Goal: Task Accomplishment & Management: Manage account settings

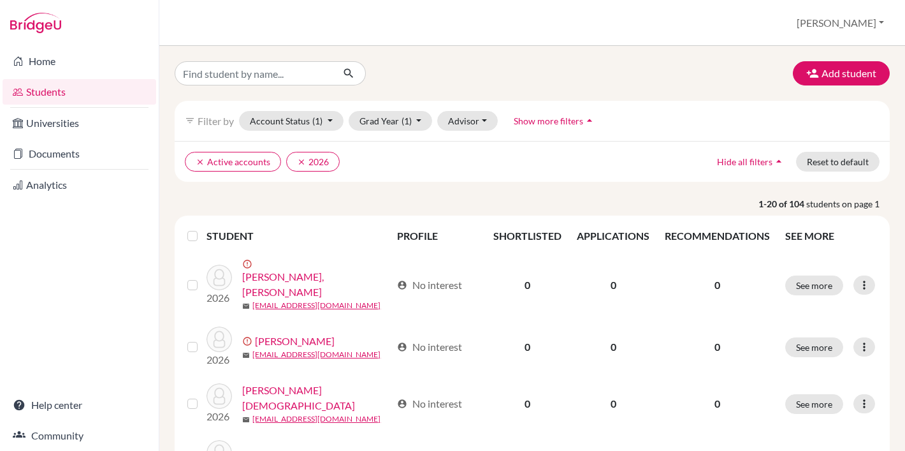
click at [186, 251] on th at bounding box center [193, 236] width 27 height 31
click at [203, 228] on label at bounding box center [203, 228] width 0 height 0
click at [0, 0] on input "checkbox" at bounding box center [0, 0] width 0 height 0
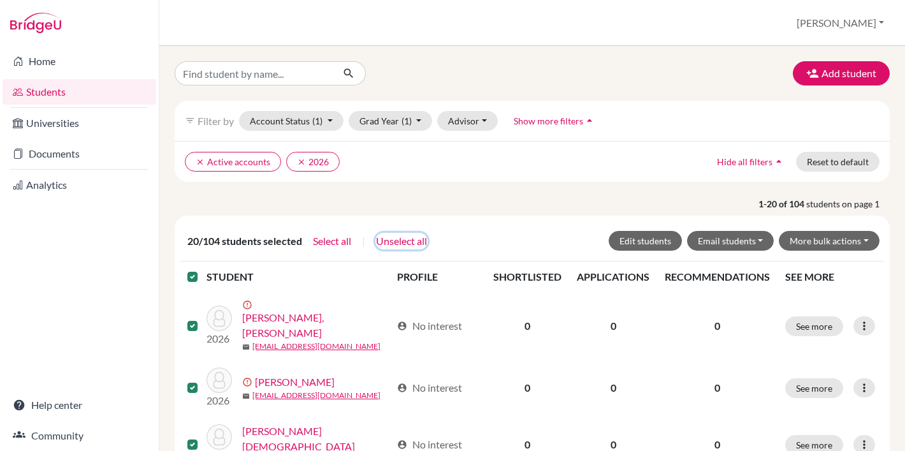
click at [412, 249] on button "Unselect all" at bounding box center [401, 241] width 52 height 17
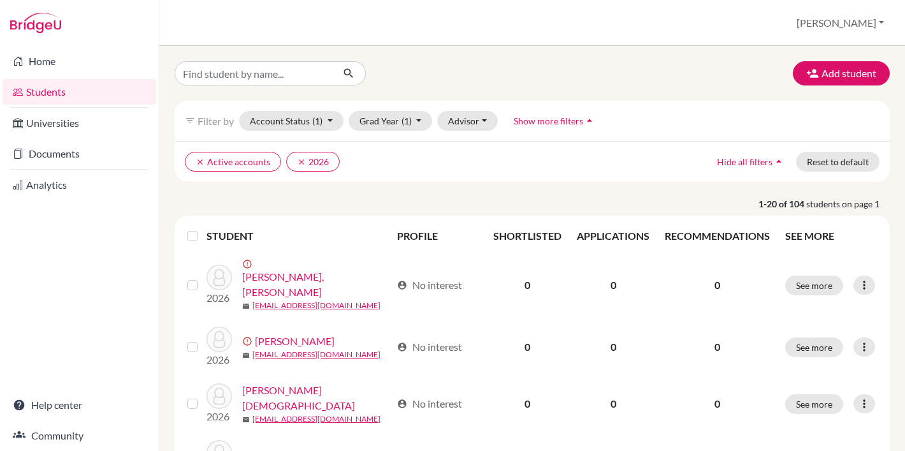
click at [541, 113] on button "Show more filters arrow_drop_up" at bounding box center [555, 121] width 104 height 20
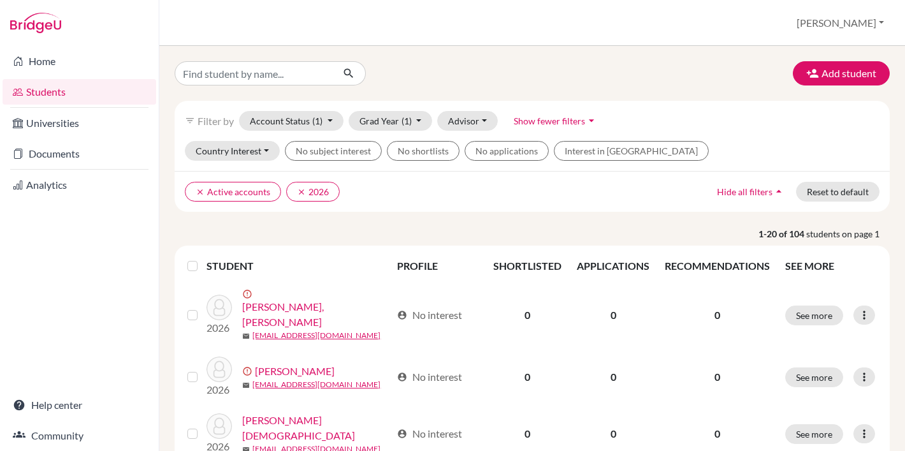
click at [504, 117] on button "Show fewer filters arrow_drop_down" at bounding box center [556, 121] width 106 height 20
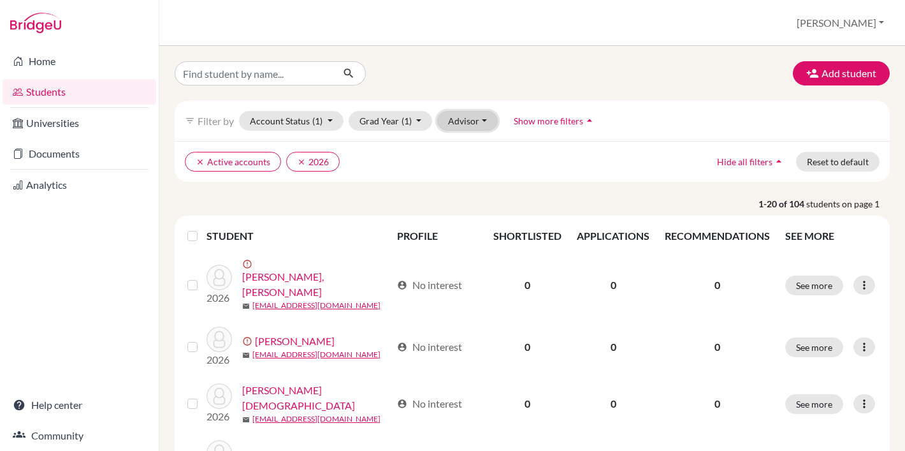
click at [479, 119] on button "Advisor" at bounding box center [467, 121] width 61 height 20
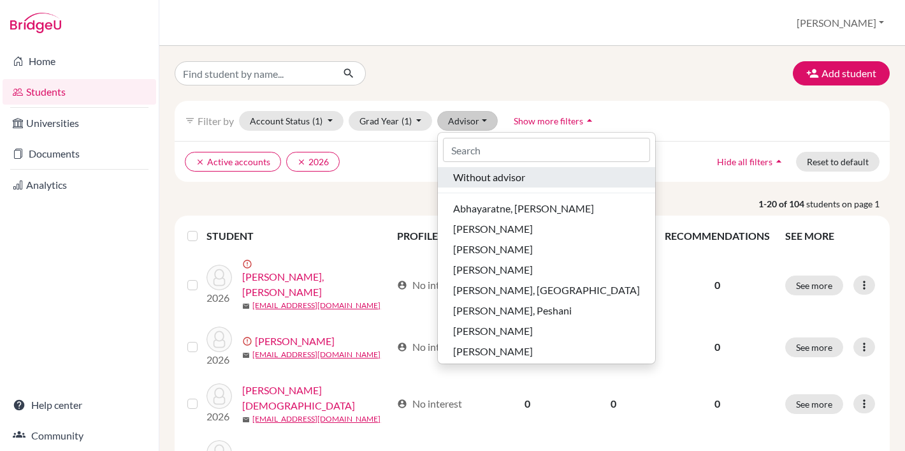
click at [489, 177] on span "Without advisor" at bounding box center [489, 177] width 72 height 15
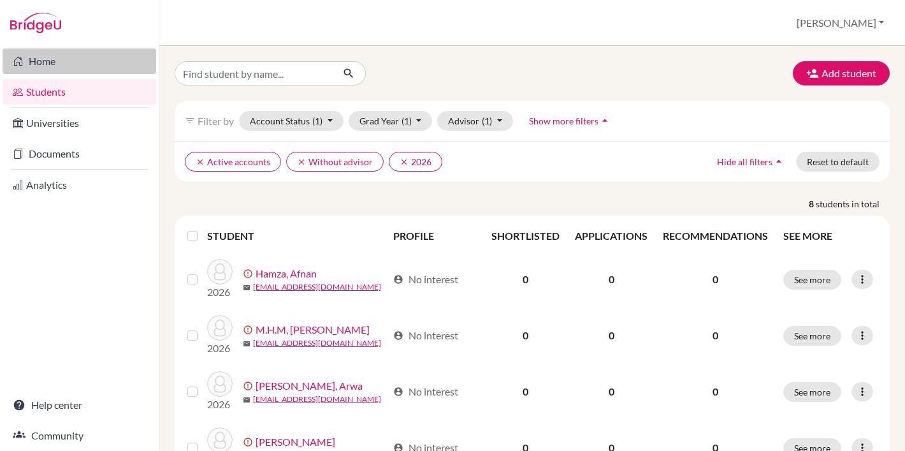
click at [65, 68] on link "Home" at bounding box center [80, 60] width 154 height 25
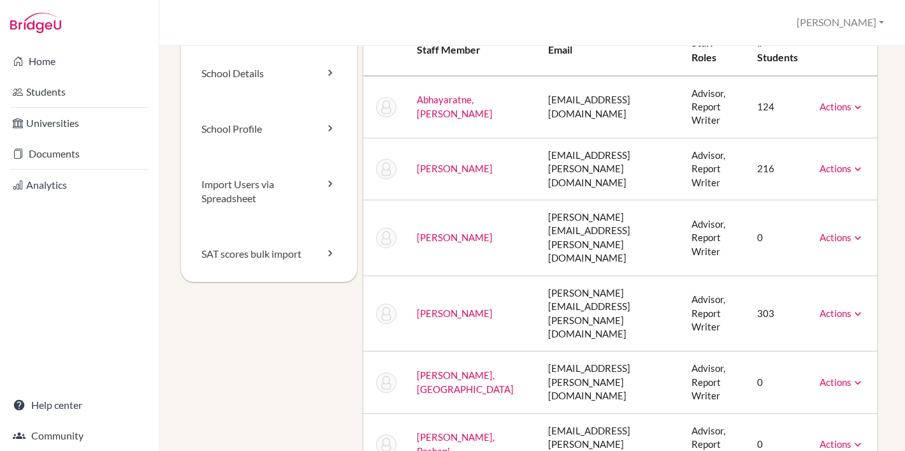
scroll to position [62, 0]
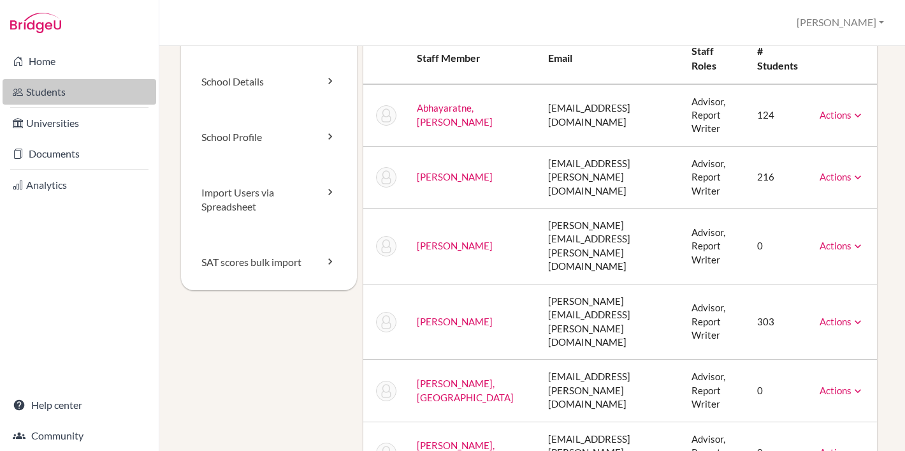
click at [38, 95] on link "Students" at bounding box center [80, 91] width 154 height 25
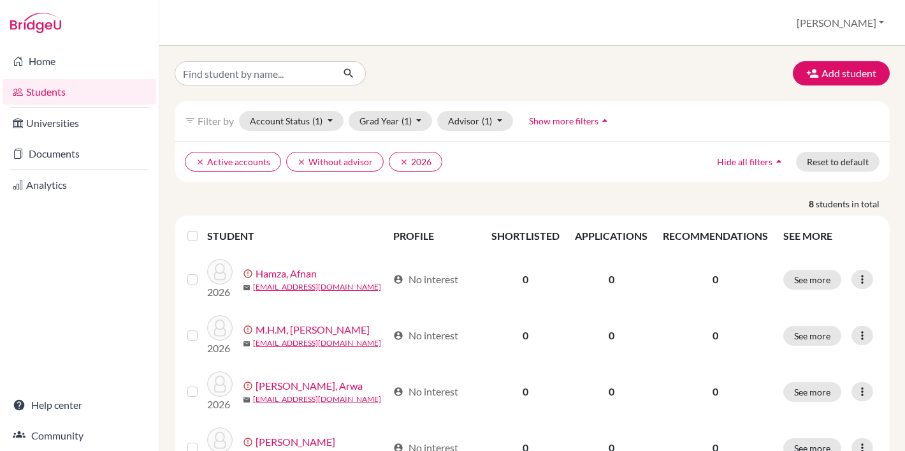
click at [298, 106] on div "Add student filter_list Filter by Account Status (1) Active accounts done Archi…" at bounding box center [532, 383] width 715 height 644
click at [291, 82] on input "Find student by name..." at bounding box center [254, 73] width 158 height 24
click at [33, 63] on link "Home" at bounding box center [80, 60] width 154 height 25
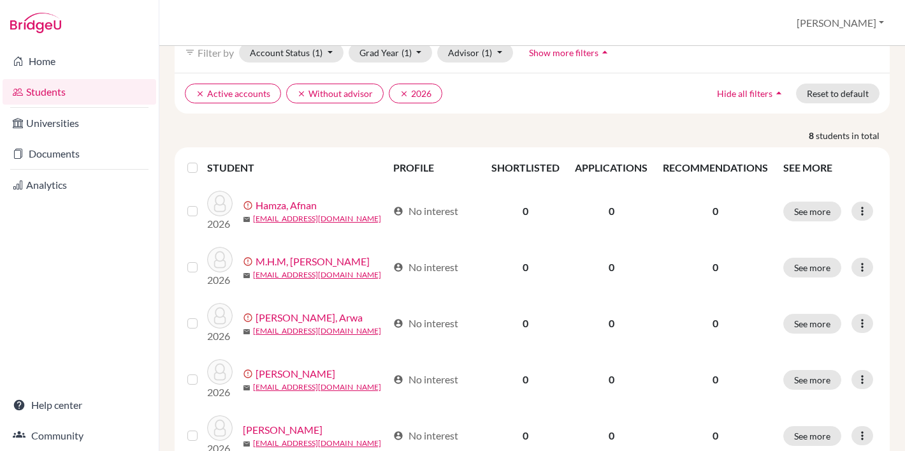
scroll to position [45, 0]
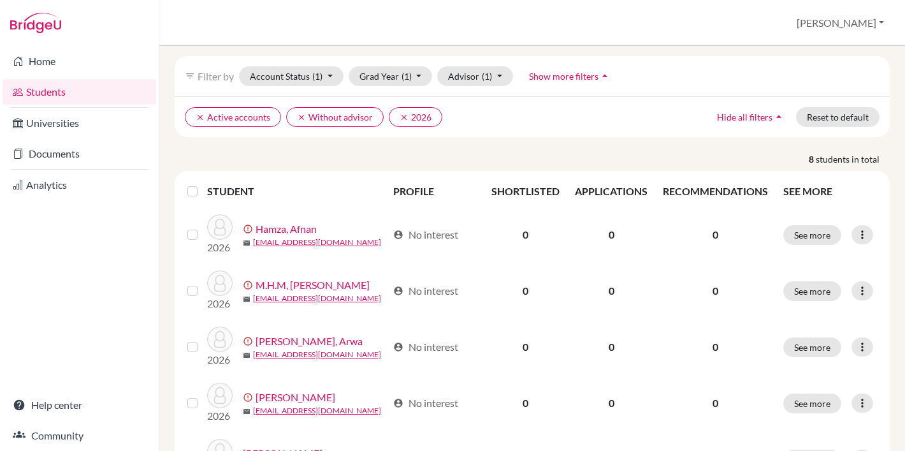
click at [203, 184] on label at bounding box center [203, 184] width 0 height 0
click at [0, 0] on input "checkbox" at bounding box center [0, 0] width 0 height 0
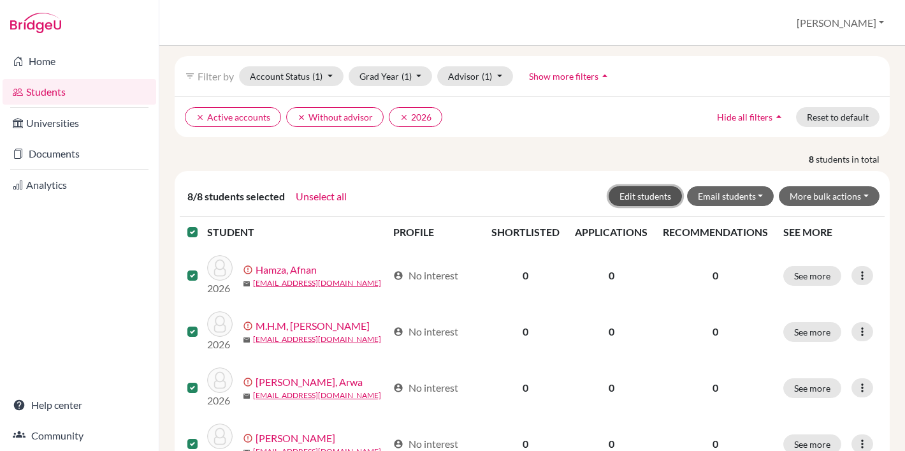
click at [642, 206] on button "Edit students" at bounding box center [645, 196] width 73 height 20
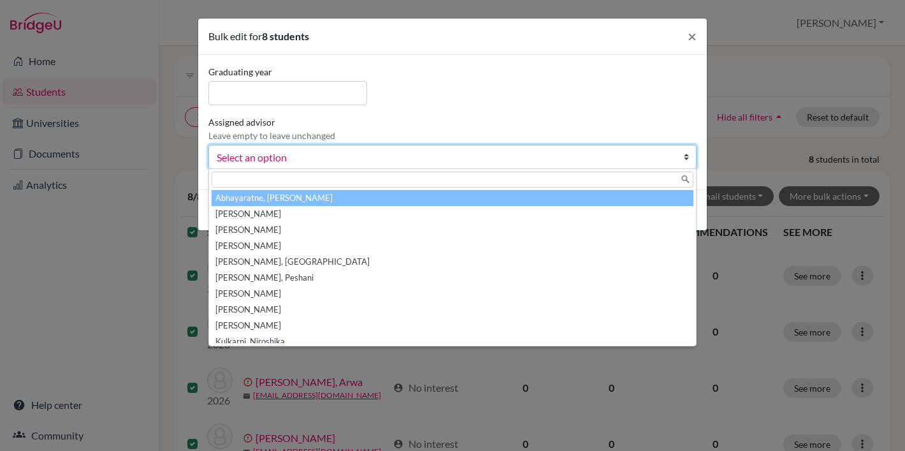
click at [292, 163] on span "Select an option" at bounding box center [444, 157] width 455 height 17
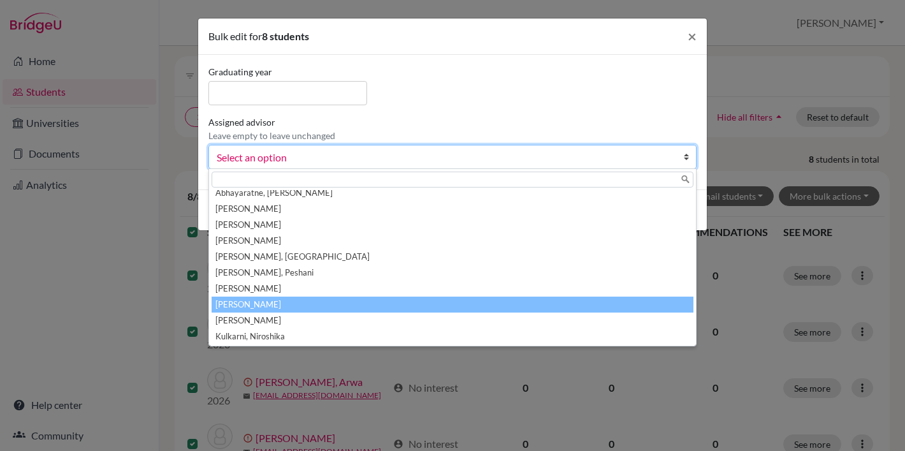
scroll to position [15, 0]
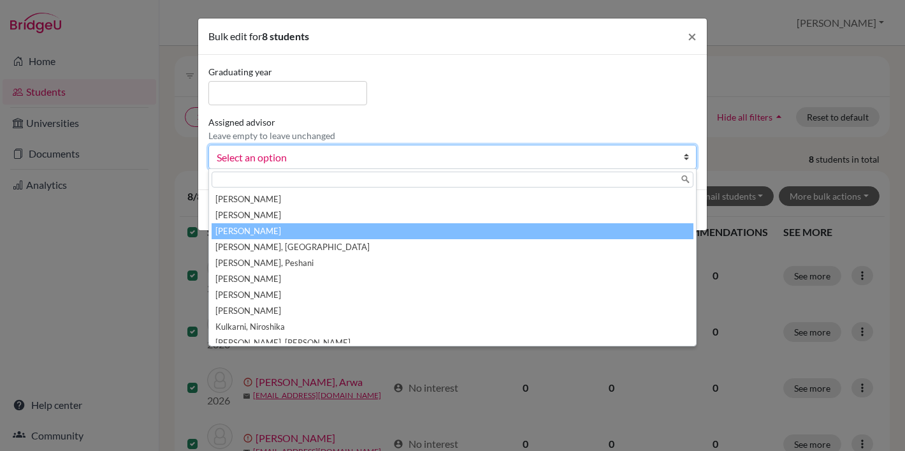
click at [285, 234] on li "[PERSON_NAME]" at bounding box center [453, 231] width 482 height 16
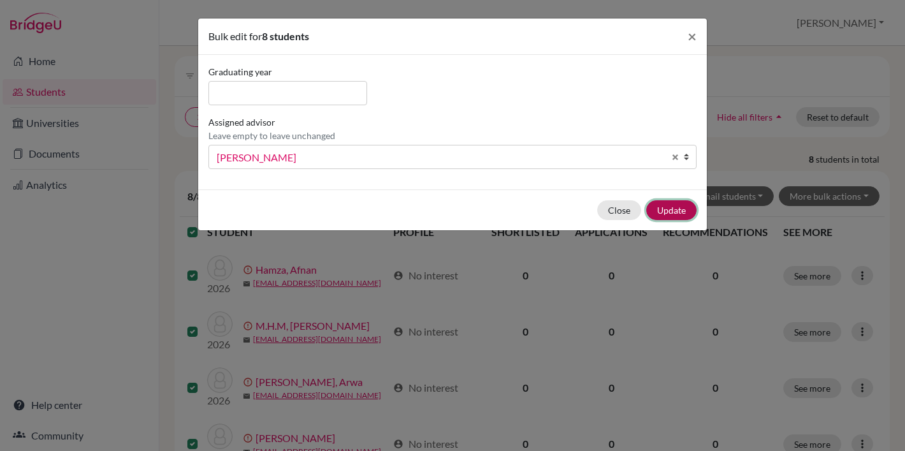
click at [674, 208] on button "Update" at bounding box center [671, 210] width 50 height 20
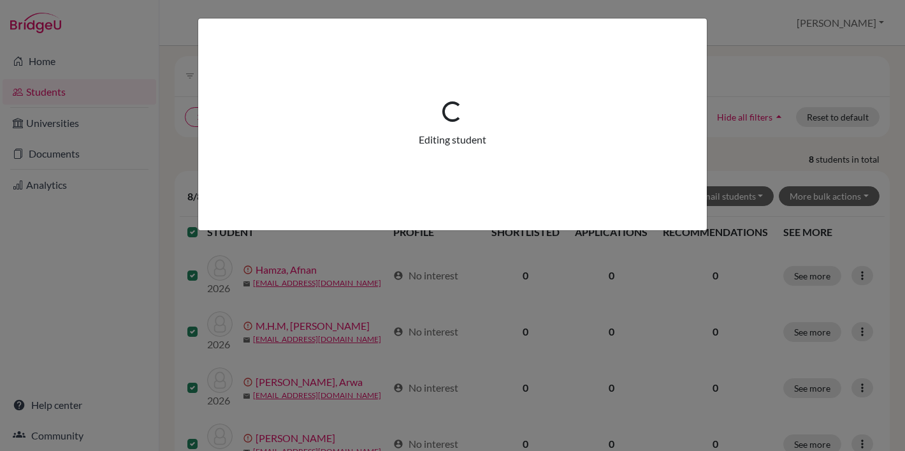
scroll to position [0, 0]
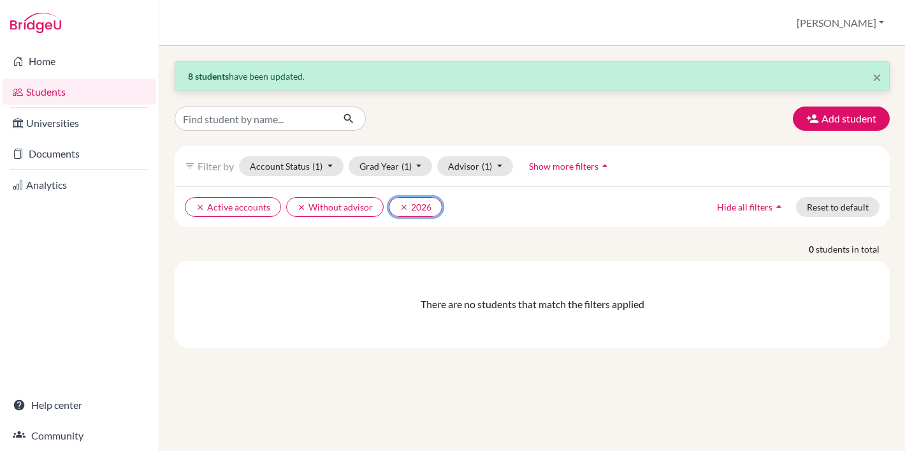
click at [403, 207] on icon "clear" at bounding box center [404, 207] width 9 height 9
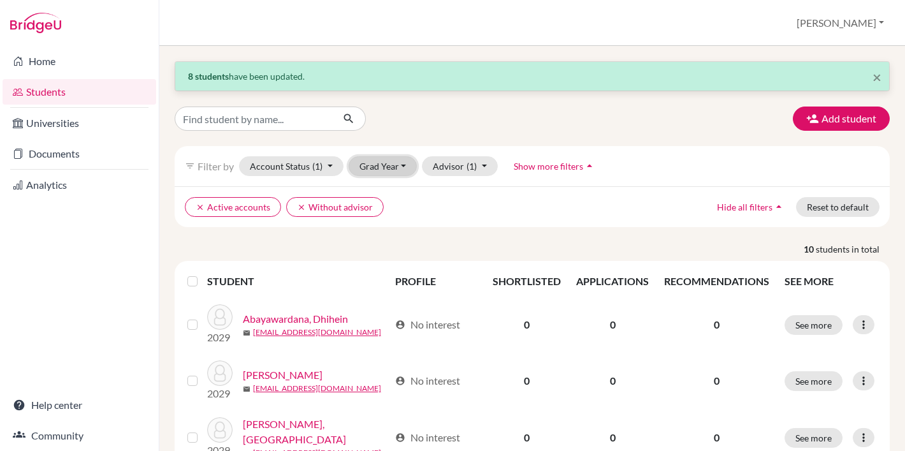
click at [378, 159] on button "Grad Year" at bounding box center [383, 166] width 69 height 20
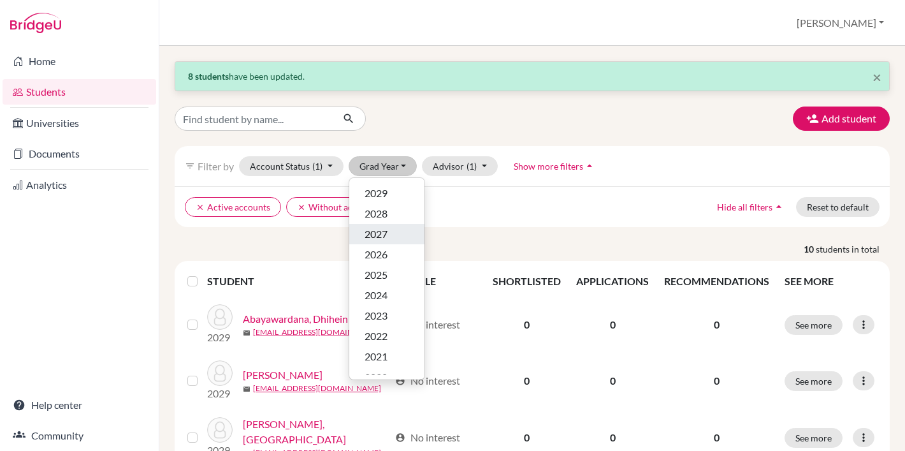
click at [391, 229] on div "2027" at bounding box center [387, 233] width 45 height 15
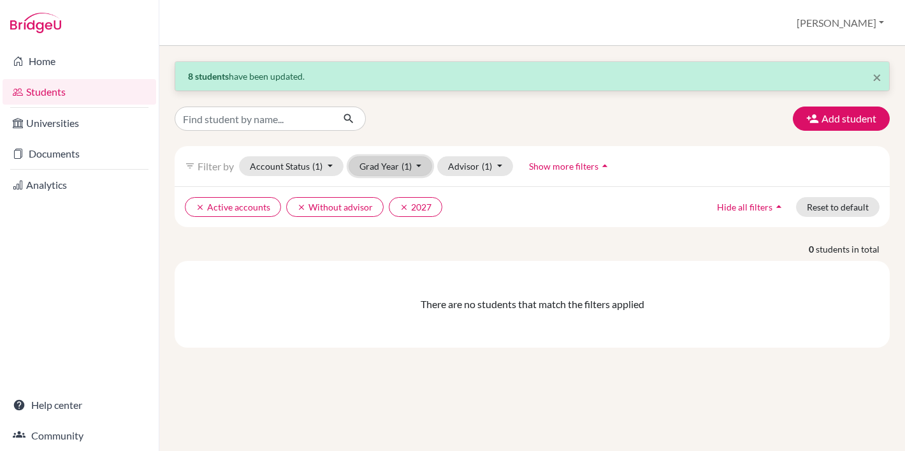
click at [372, 170] on button "Grad Year (1)" at bounding box center [391, 166] width 84 height 20
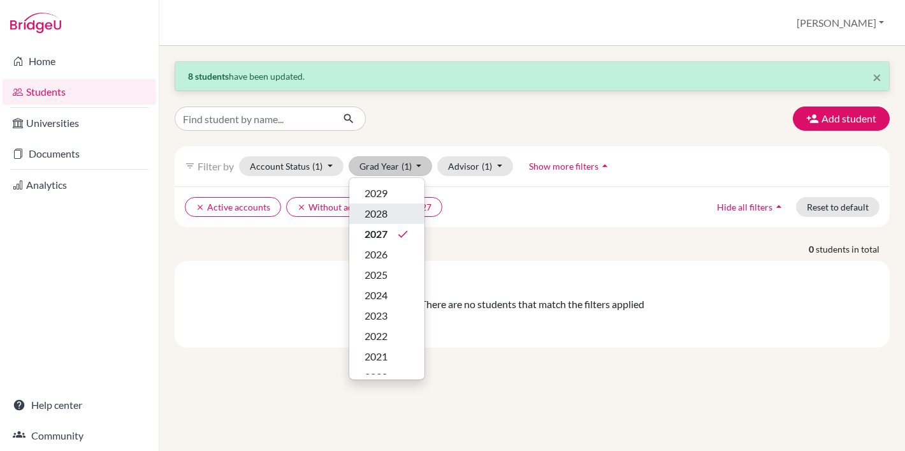
click at [383, 206] on span "2028" at bounding box center [376, 213] width 23 height 15
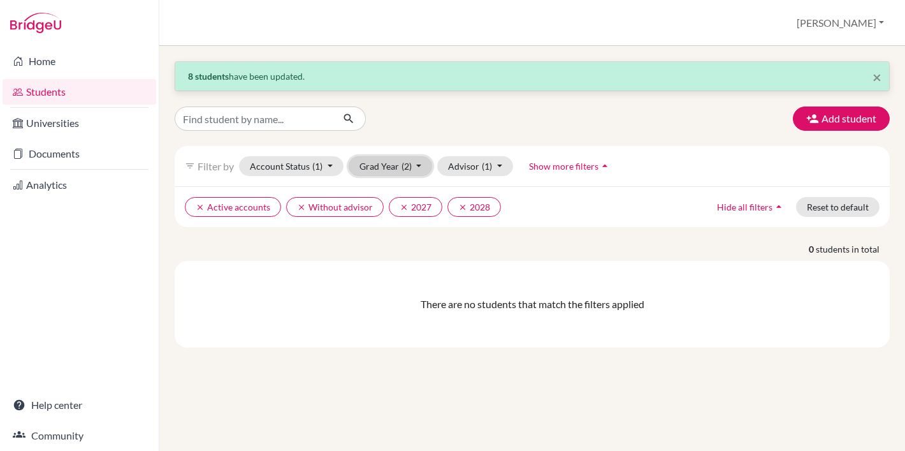
click at [390, 168] on button "Grad Year (2)" at bounding box center [391, 166] width 84 height 20
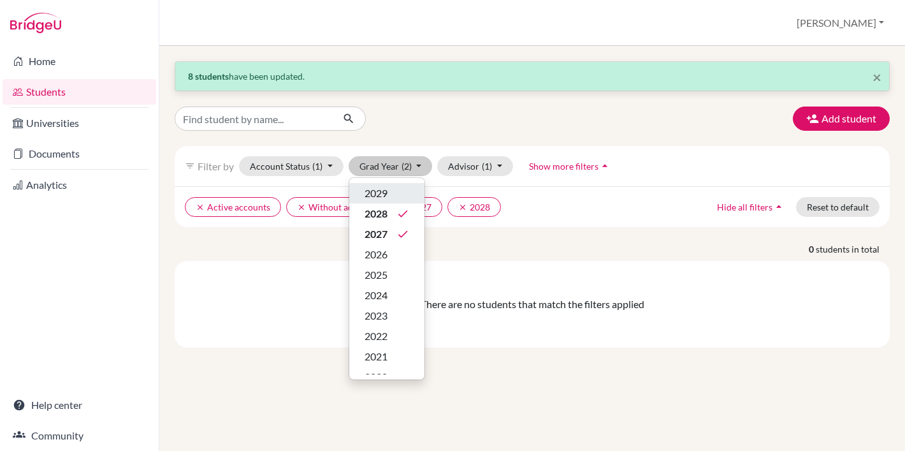
click at [396, 199] on div "2029" at bounding box center [387, 192] width 45 height 15
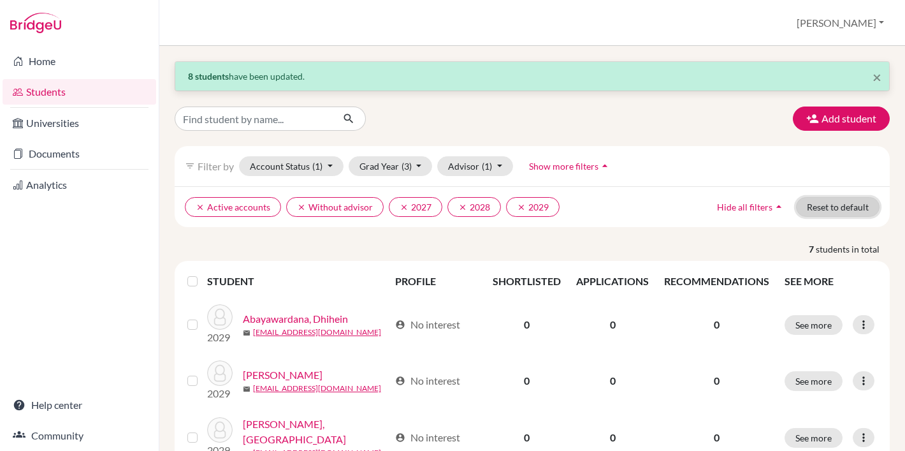
click at [823, 217] on button "Reset to default" at bounding box center [837, 207] width 83 height 20
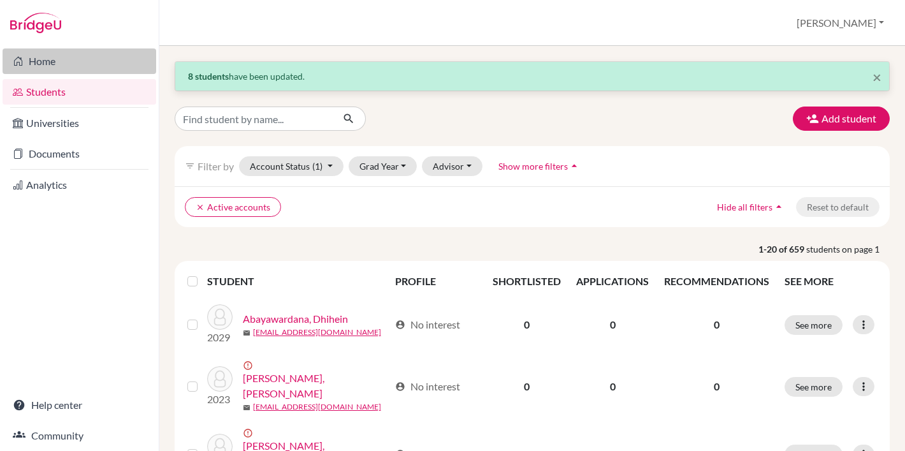
click at [71, 67] on link "Home" at bounding box center [80, 60] width 154 height 25
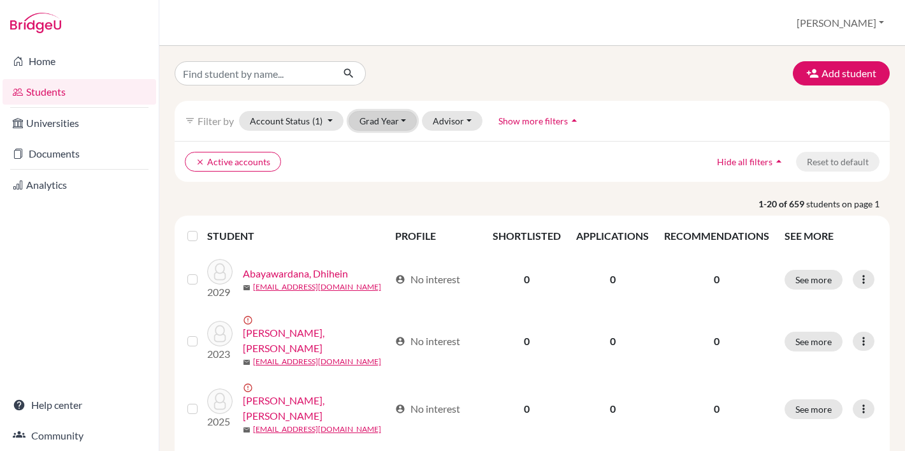
click at [367, 124] on button "Grad Year" at bounding box center [383, 121] width 69 height 20
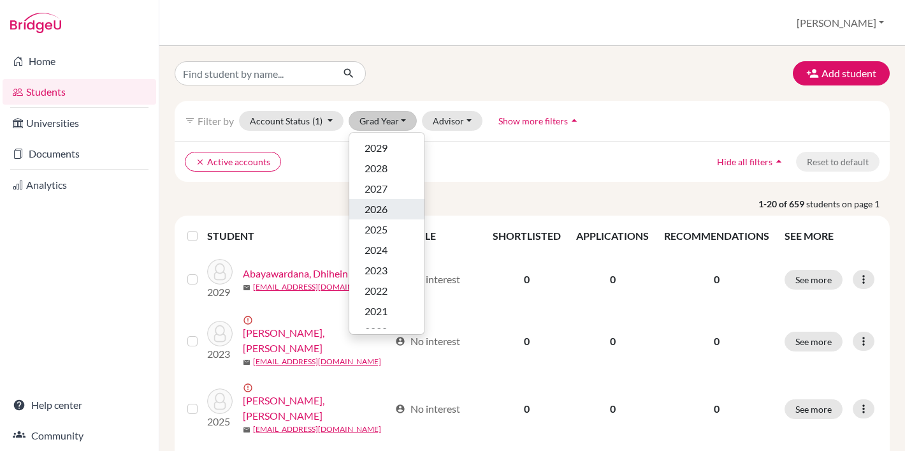
click at [382, 208] on span "2026" at bounding box center [376, 208] width 23 height 15
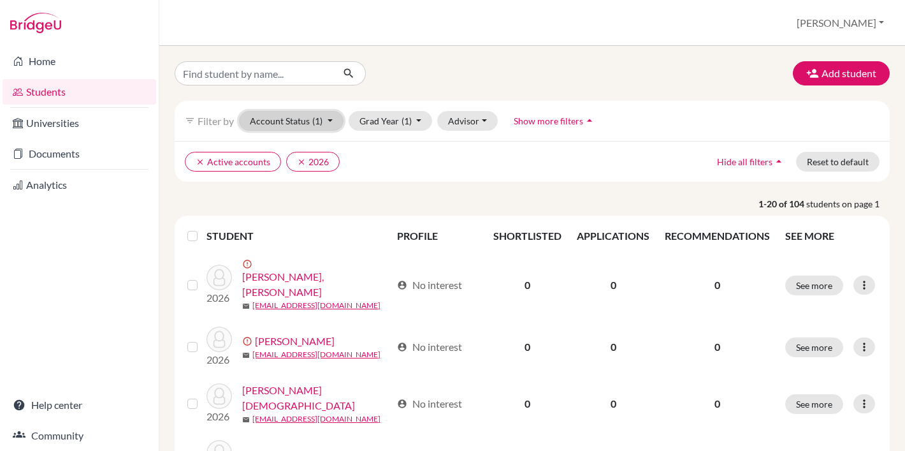
click at [315, 120] on span "(1)" at bounding box center [317, 120] width 10 height 11
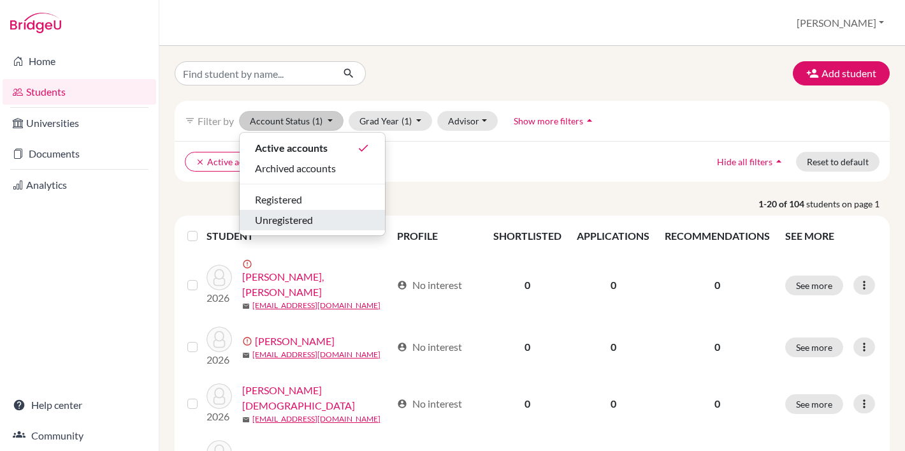
click at [314, 220] on div "Unregistered" at bounding box center [312, 219] width 115 height 15
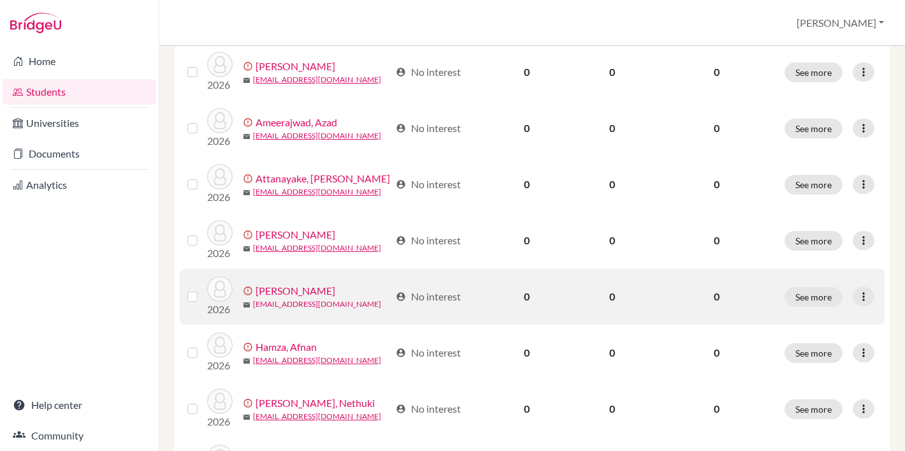
scroll to position [279, 0]
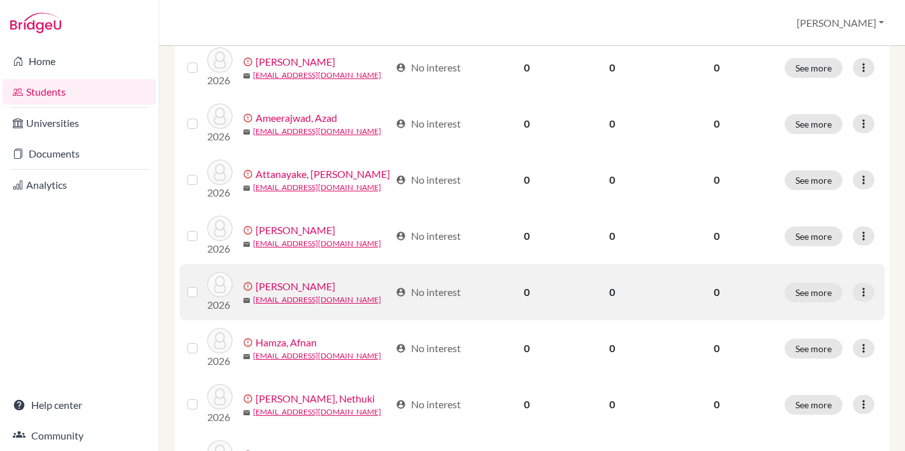
click at [203, 284] on label at bounding box center [203, 284] width 0 height 0
click at [0, 0] on input "checkbox" at bounding box center [0, 0] width 0 height 0
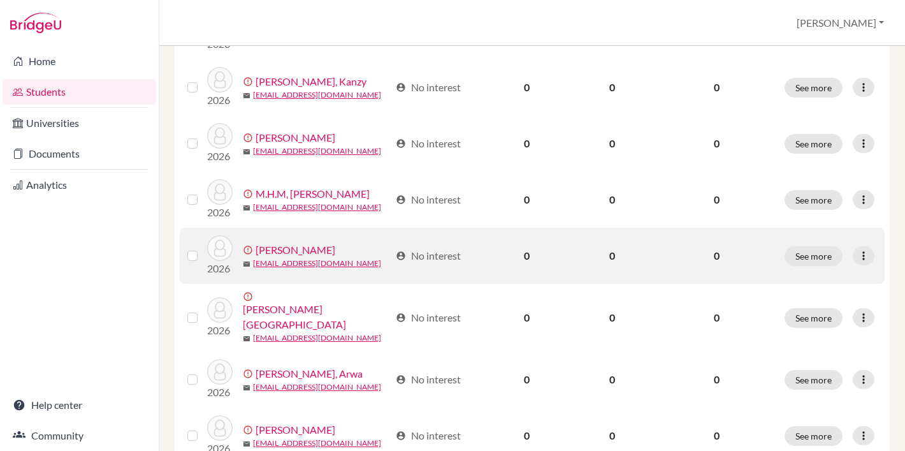
scroll to position [753, 0]
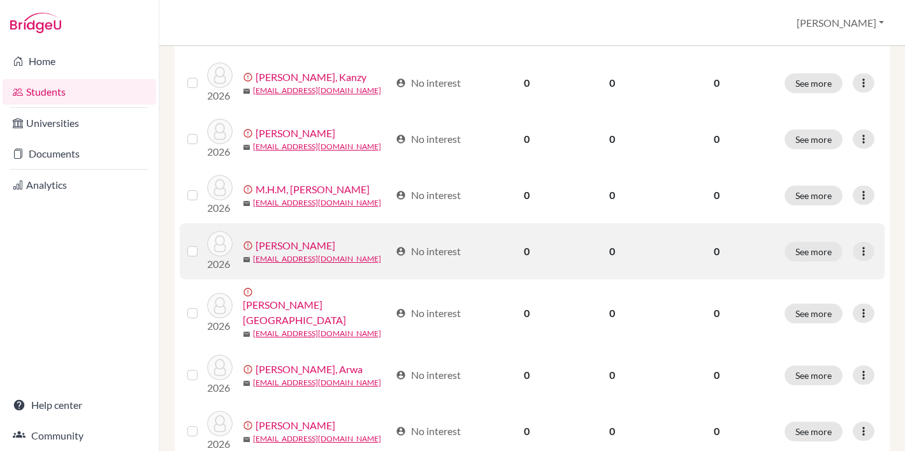
click at [203, 243] on label at bounding box center [203, 243] width 0 height 0
click at [0, 0] on input "checkbox" at bounding box center [0, 0] width 0 height 0
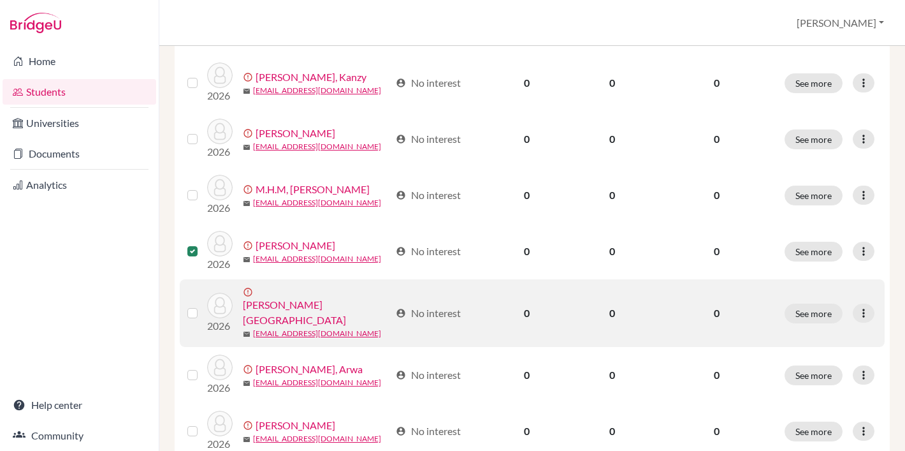
click at [203, 305] on label at bounding box center [203, 305] width 0 height 0
click at [0, 0] on input "checkbox" at bounding box center [0, 0] width 0 height 0
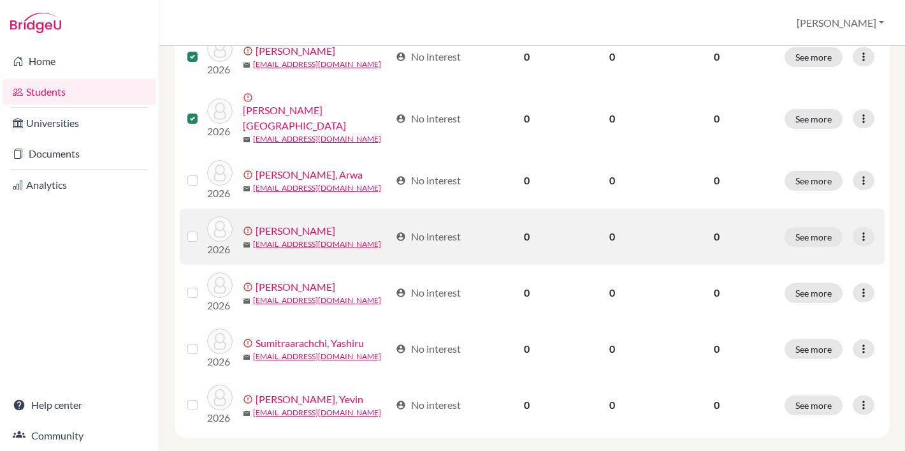
scroll to position [962, 0]
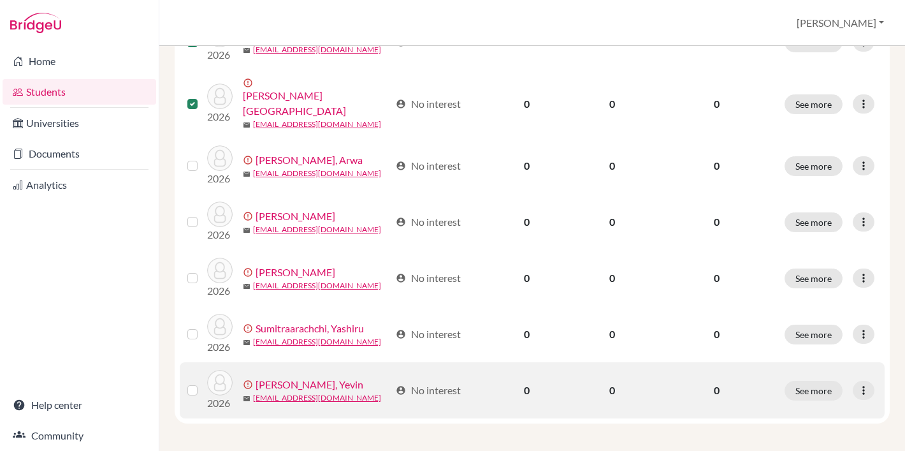
click at [203, 382] on label at bounding box center [203, 382] width 0 height 0
click at [0, 0] on input "checkbox" at bounding box center [0, 0] width 0 height 0
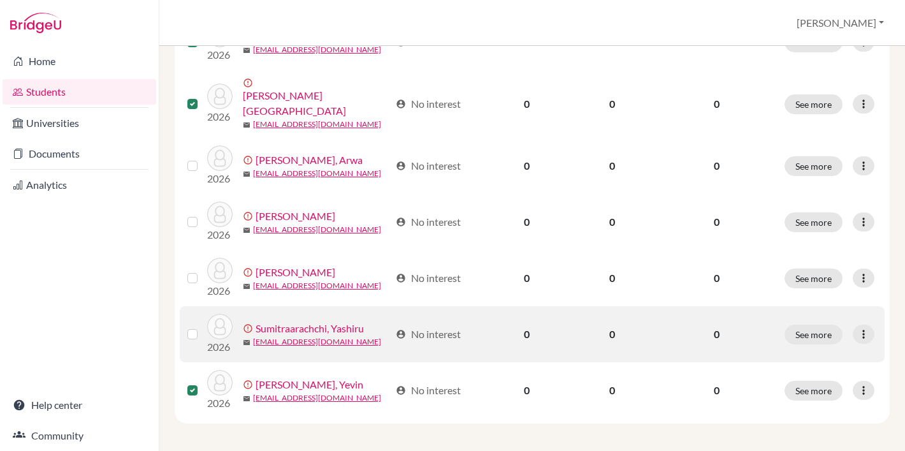
click at [203, 326] on label at bounding box center [203, 326] width 0 height 0
click at [0, 0] on input "checkbox" at bounding box center [0, 0] width 0 height 0
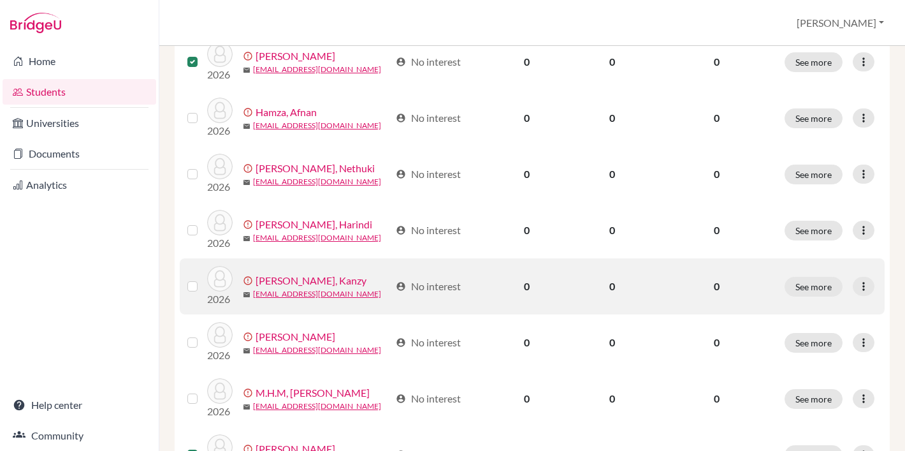
scroll to position [547, 0]
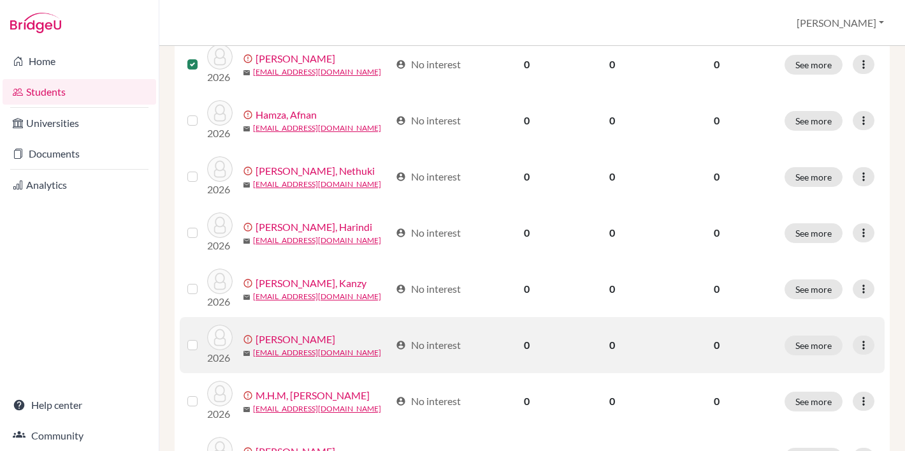
click at [203, 337] on label at bounding box center [203, 337] width 0 height 0
click at [0, 0] on input "checkbox" at bounding box center [0, 0] width 0 height 0
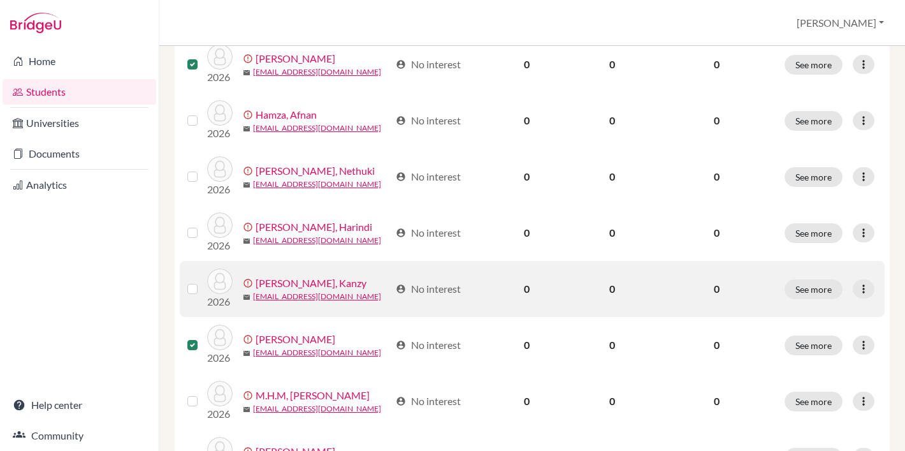
click at [203, 281] on label at bounding box center [203, 281] width 0 height 0
click at [0, 0] on input "checkbox" at bounding box center [0, 0] width 0 height 0
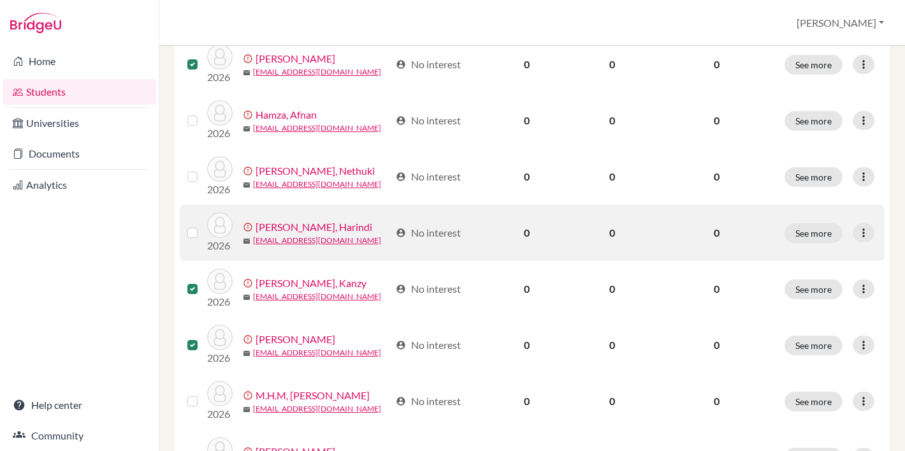
click at [203, 225] on label at bounding box center [203, 225] width 0 height 0
click at [0, 0] on input "checkbox" at bounding box center [0, 0] width 0 height 0
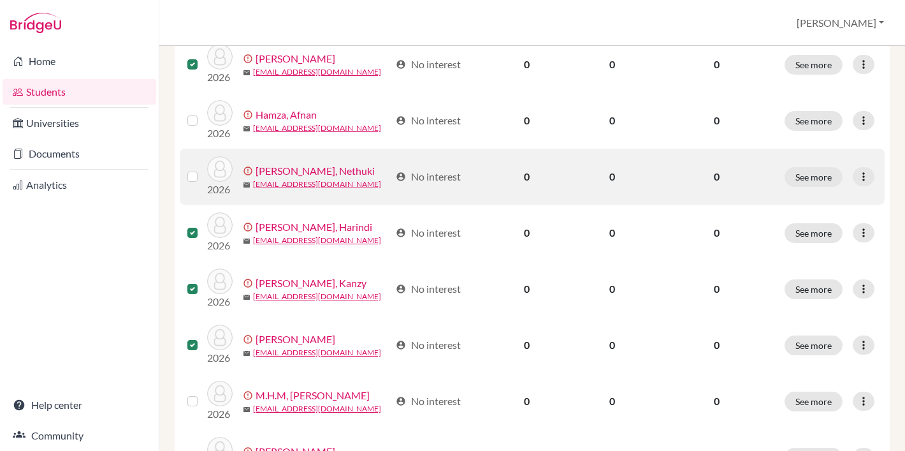
click at [203, 169] on label at bounding box center [203, 169] width 0 height 0
click at [0, 0] on input "checkbox" at bounding box center [0, 0] width 0 height 0
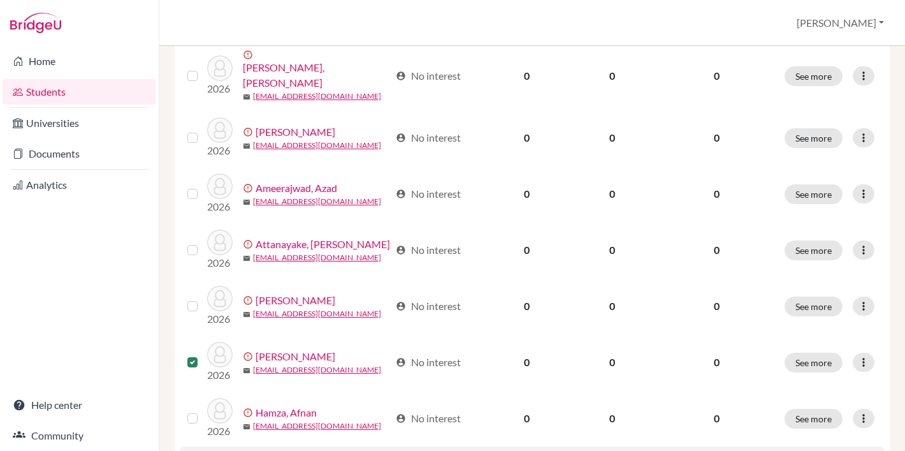
scroll to position [247, 0]
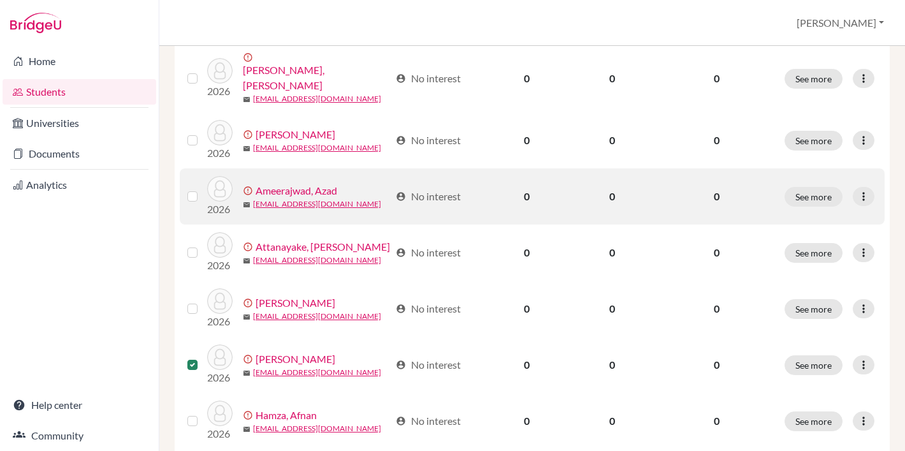
click at [203, 189] on label at bounding box center [203, 189] width 0 height 0
click at [0, 0] on input "checkbox" at bounding box center [0, 0] width 0 height 0
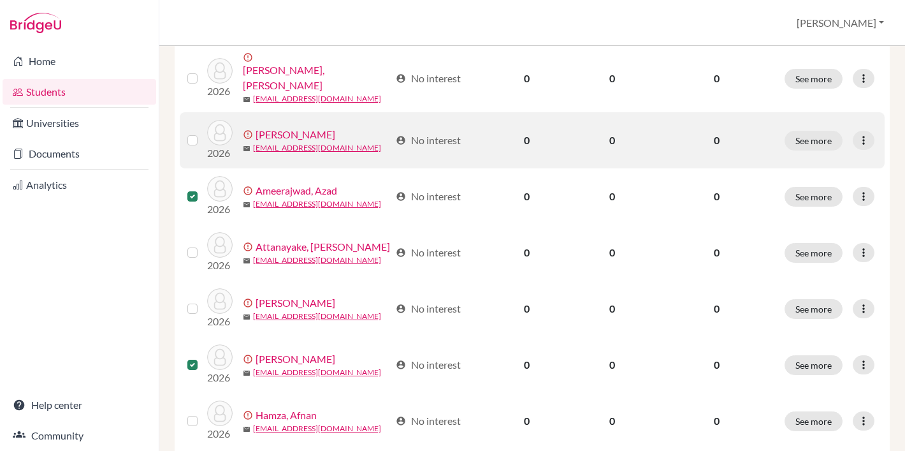
click at [203, 133] on label at bounding box center [203, 133] width 0 height 0
click at [0, 0] on input "checkbox" at bounding box center [0, 0] width 0 height 0
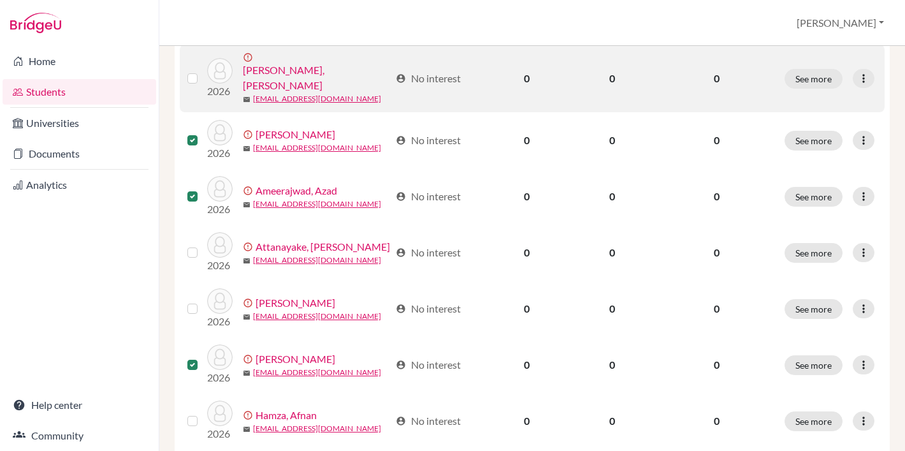
click at [203, 71] on label at bounding box center [203, 71] width 0 height 0
click at [0, 0] on input "checkbox" at bounding box center [0, 0] width 0 height 0
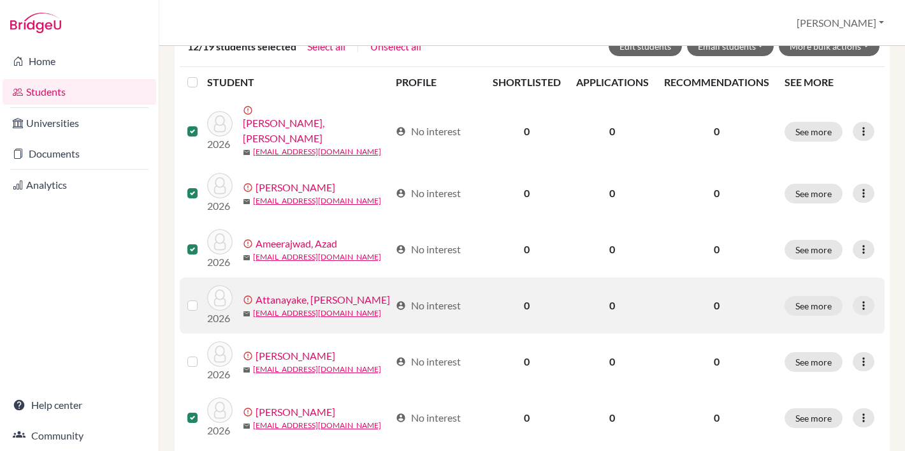
scroll to position [222, 0]
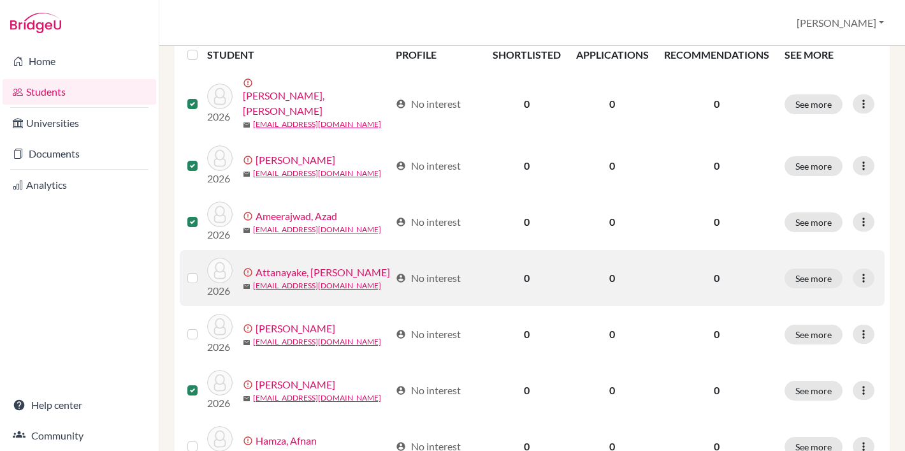
click at [203, 270] on label at bounding box center [203, 270] width 0 height 0
click at [0, 0] on input "checkbox" at bounding box center [0, 0] width 0 height 0
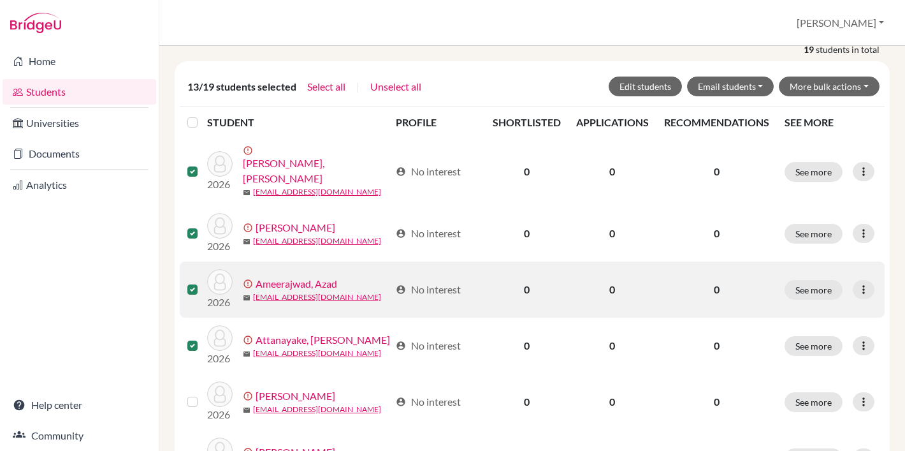
scroll to position [122, 0]
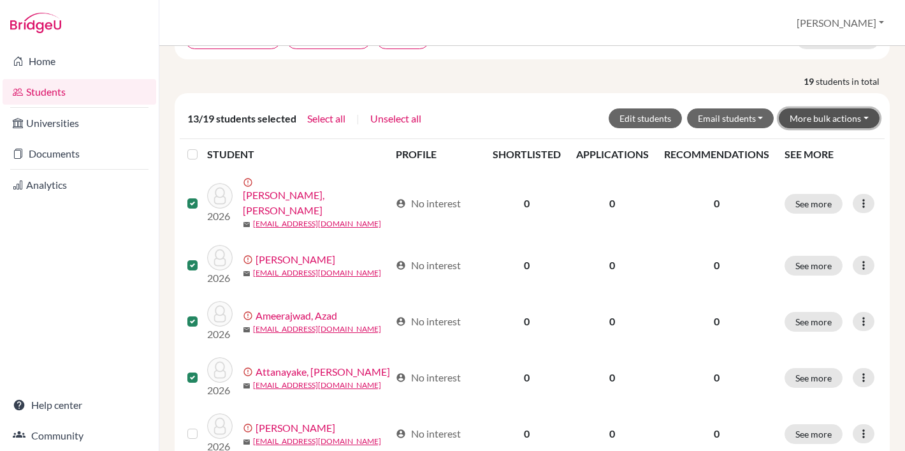
click at [808, 128] on button "More bulk actions" at bounding box center [829, 118] width 101 height 20
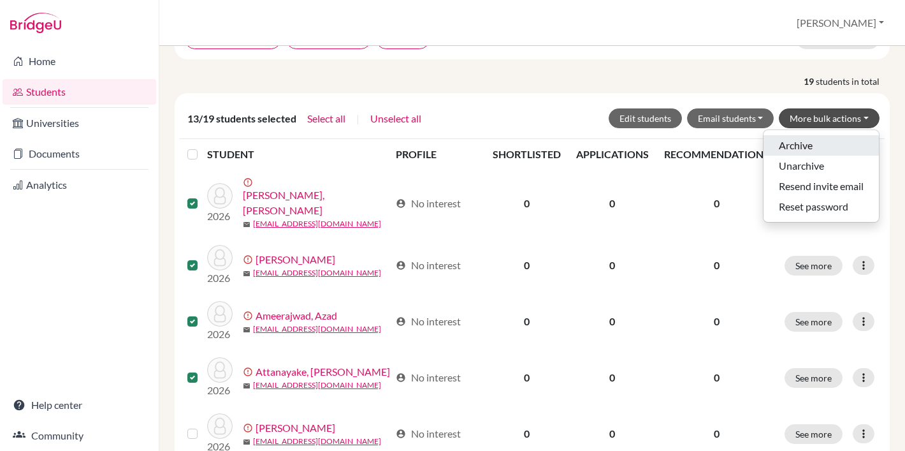
click at [797, 156] on button "Archive" at bounding box center [821, 145] width 115 height 20
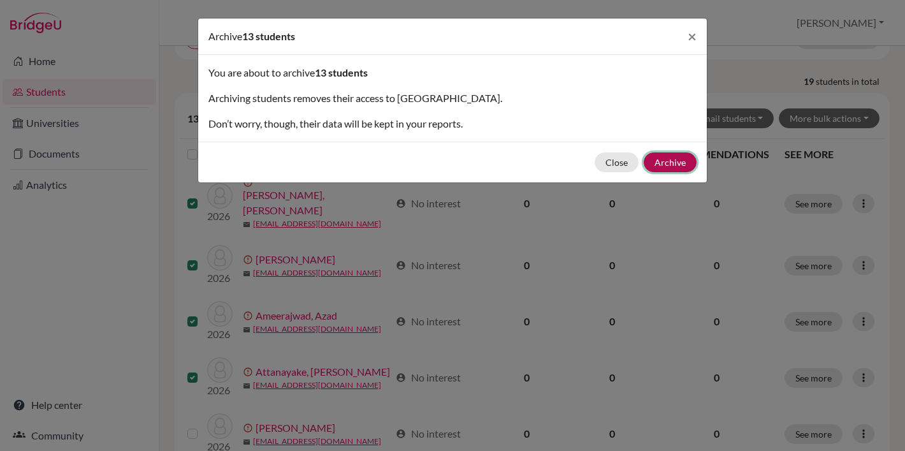
click at [666, 163] on button "Archive" at bounding box center [670, 162] width 53 height 20
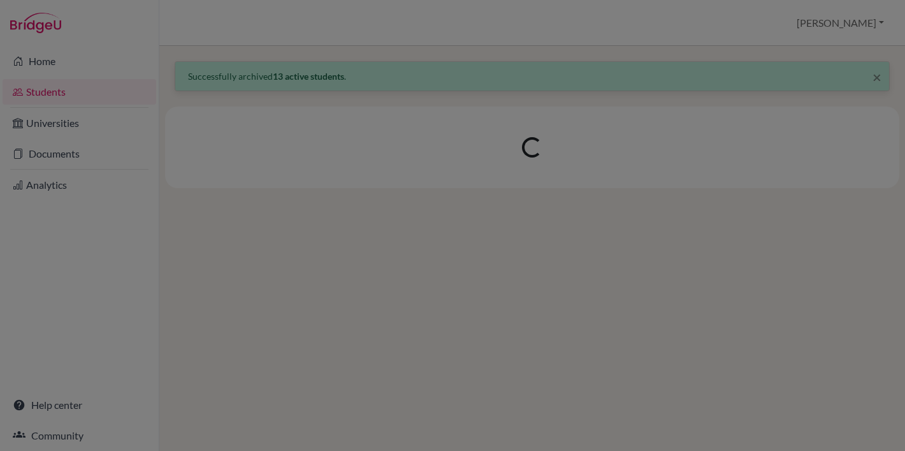
scroll to position [0, 0]
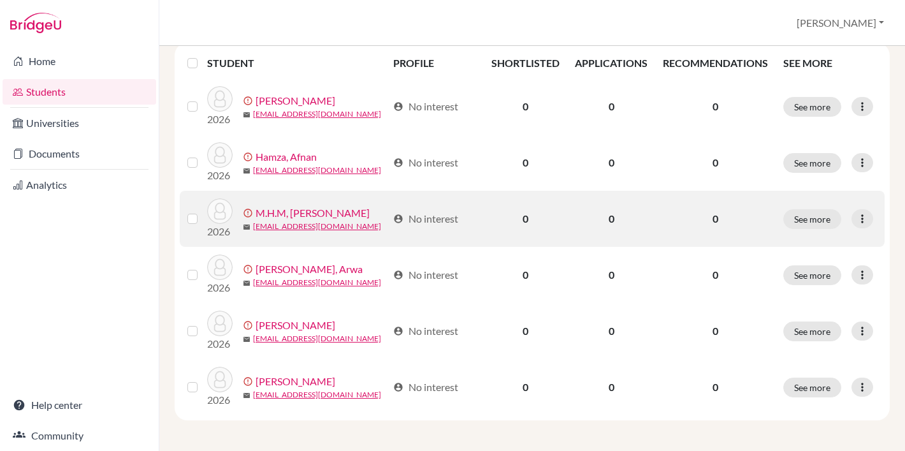
scroll to position [238, 0]
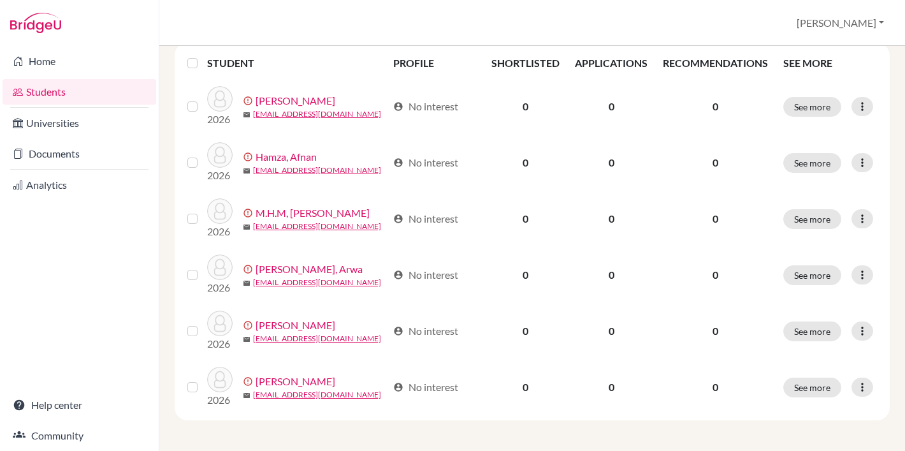
click at [203, 55] on label at bounding box center [203, 55] width 0 height 0
click at [0, 0] on input "checkbox" at bounding box center [0, 0] width 0 height 0
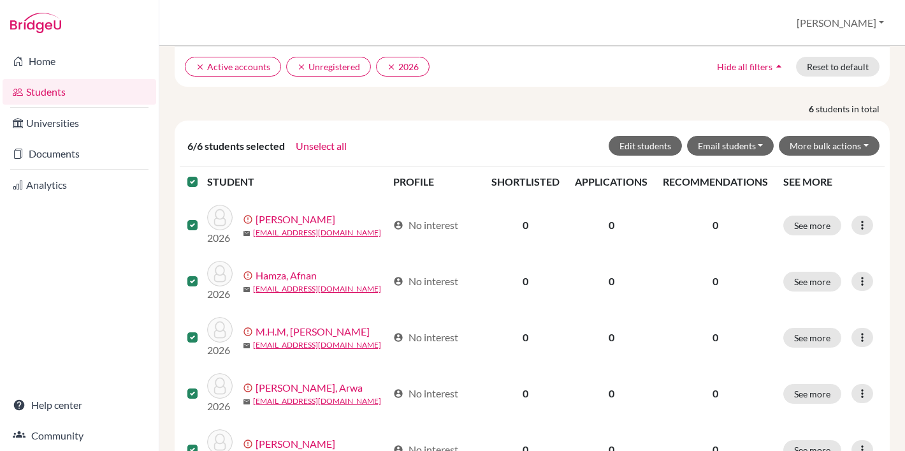
scroll to position [136, 0]
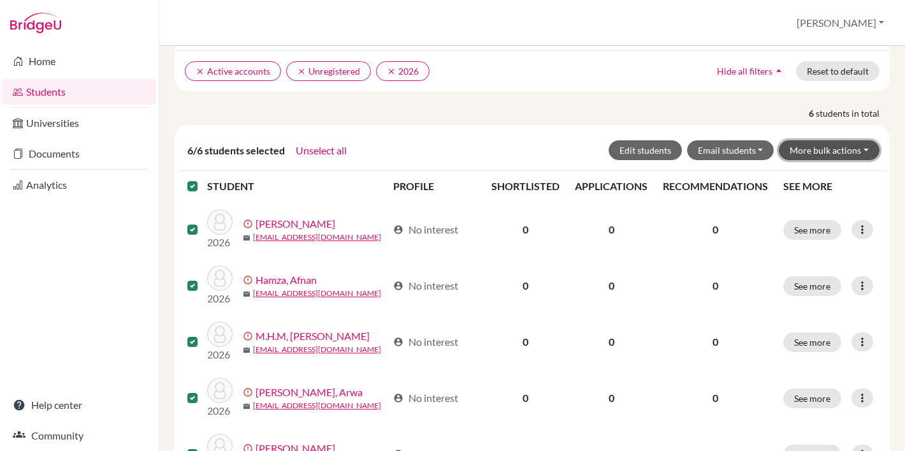
click at [818, 160] on button "More bulk actions" at bounding box center [829, 150] width 101 height 20
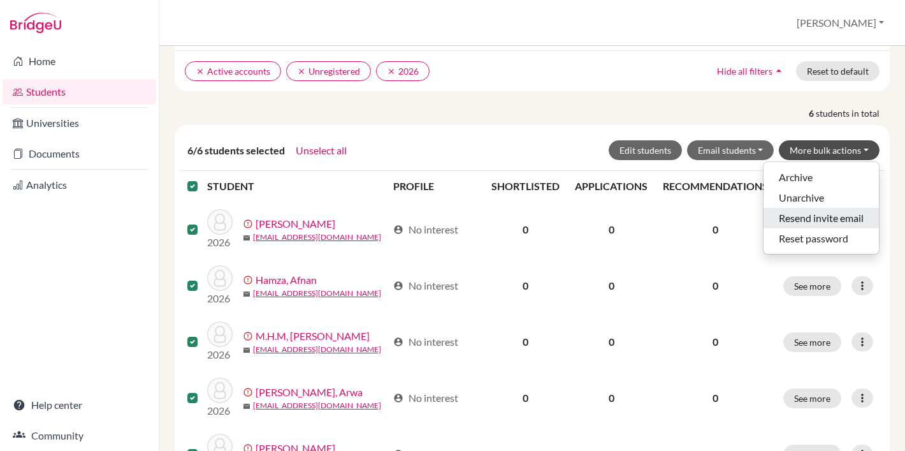
click at [813, 228] on button "Resend invite email" at bounding box center [821, 218] width 115 height 20
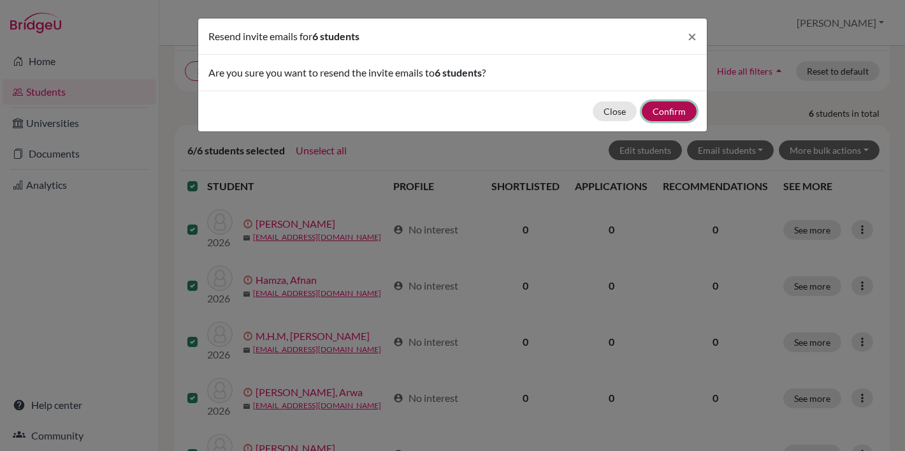
click at [671, 115] on button "Confirm" at bounding box center [669, 111] width 55 height 20
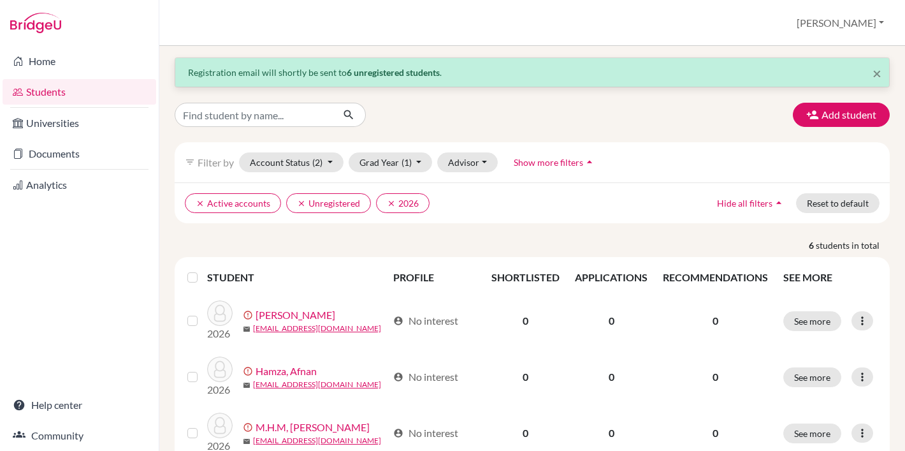
scroll to position [0, 0]
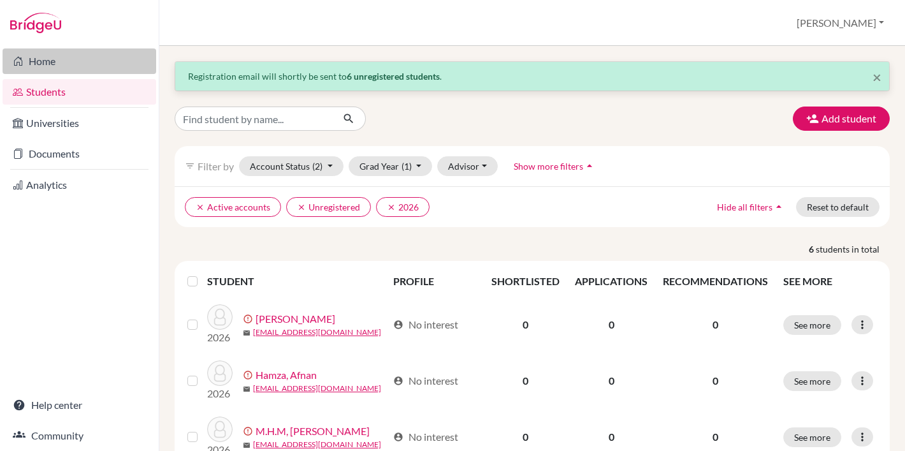
click at [65, 64] on link "Home" at bounding box center [80, 60] width 154 height 25
